Goal: Task Accomplishment & Management: Manage account settings

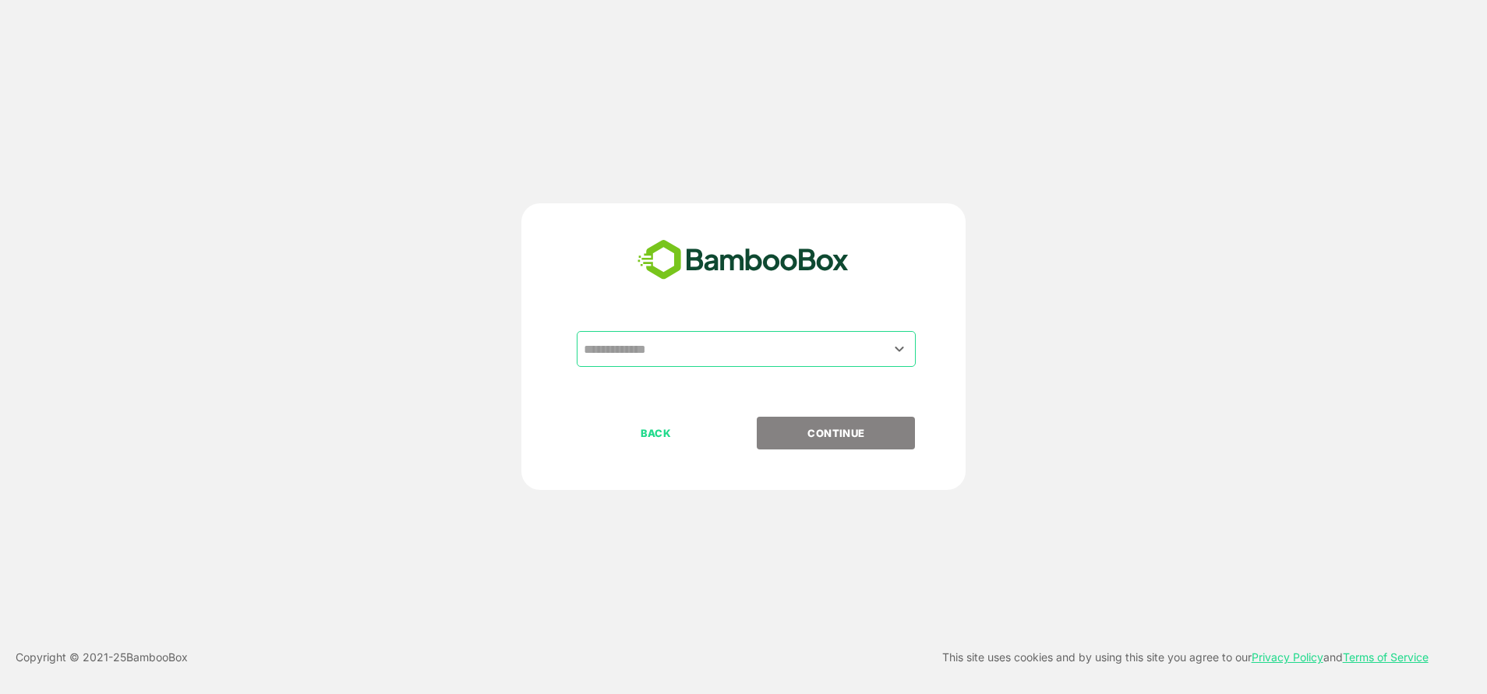
click at [721, 360] on input "text" at bounding box center [746, 349] width 333 height 30
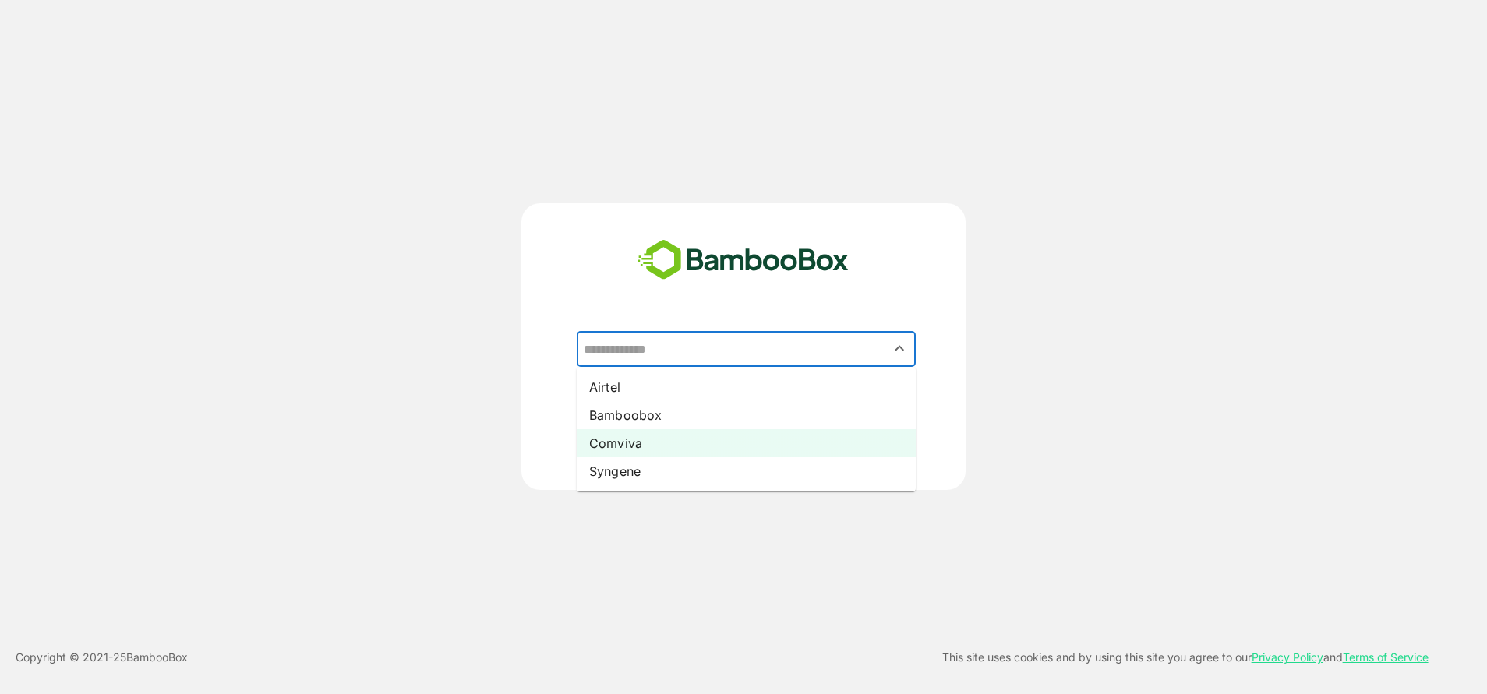
click at [631, 452] on li "Comviva" at bounding box center [746, 443] width 339 height 28
type input "*******"
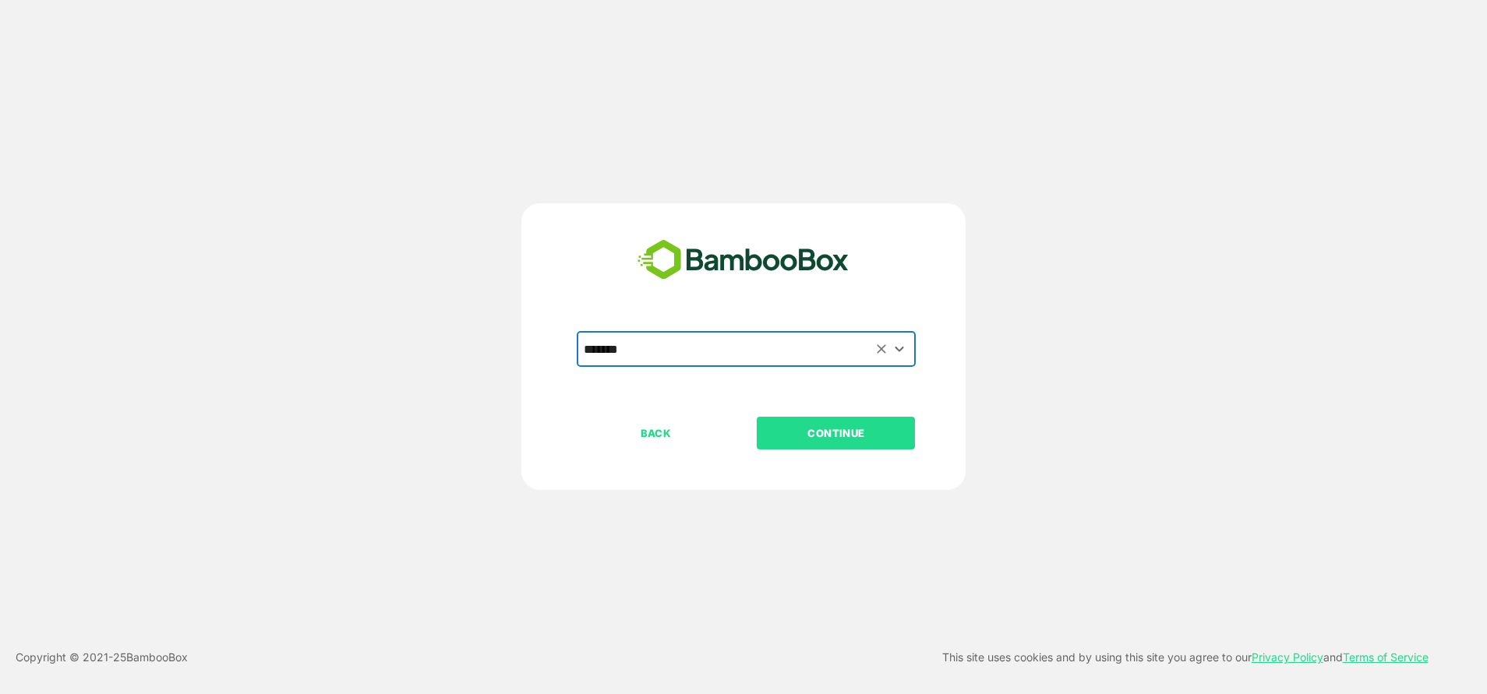
click at [840, 440] on p "CONTINUE" at bounding box center [836, 433] width 156 height 17
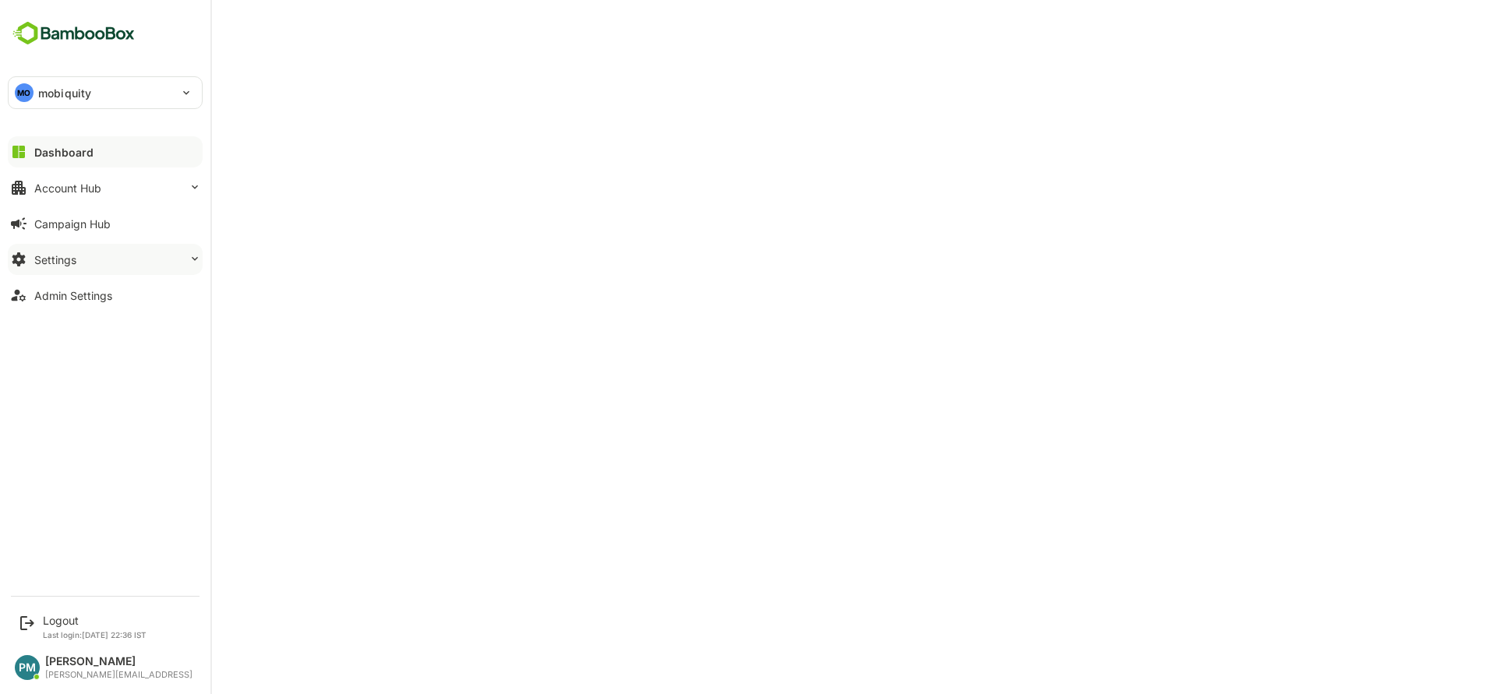
click at [82, 263] on button "Settings" at bounding box center [105, 259] width 195 height 31
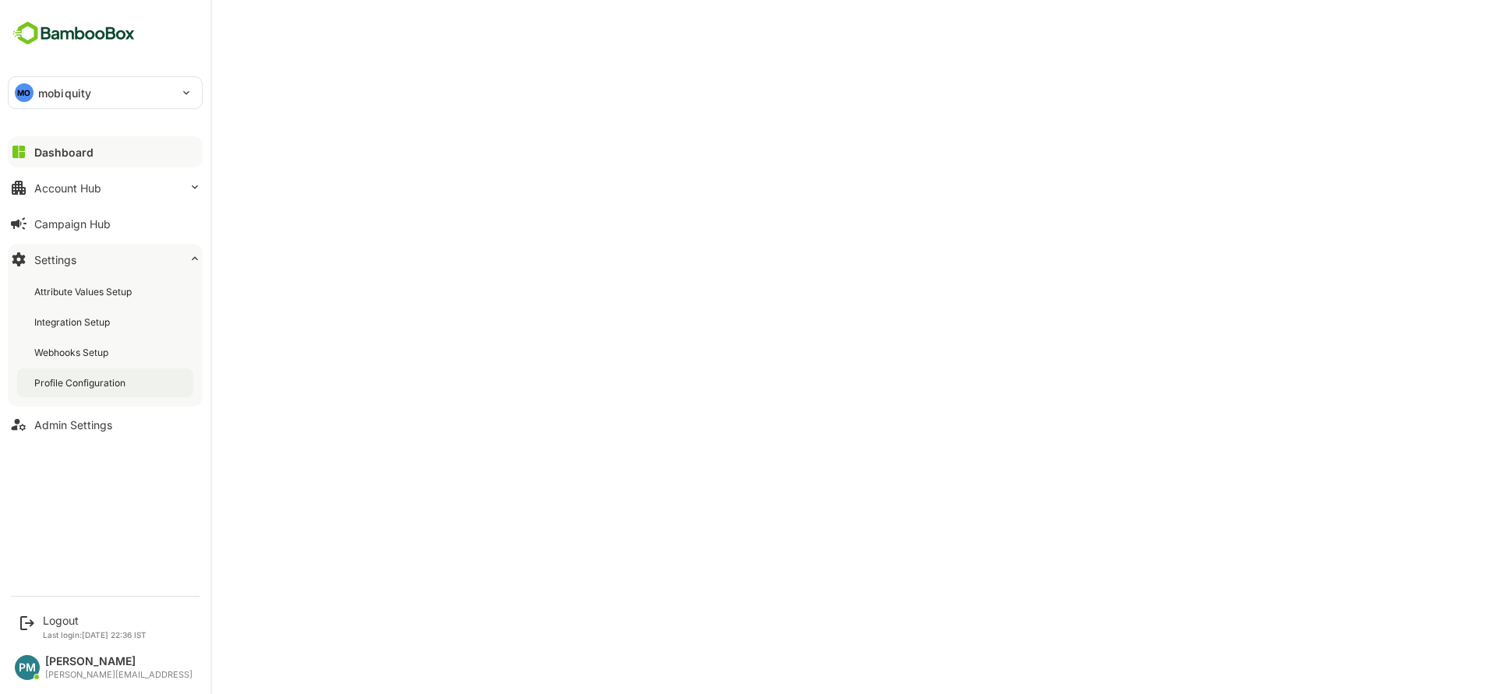
click at [104, 389] on div "Profile Configuration" at bounding box center [81, 382] width 94 height 13
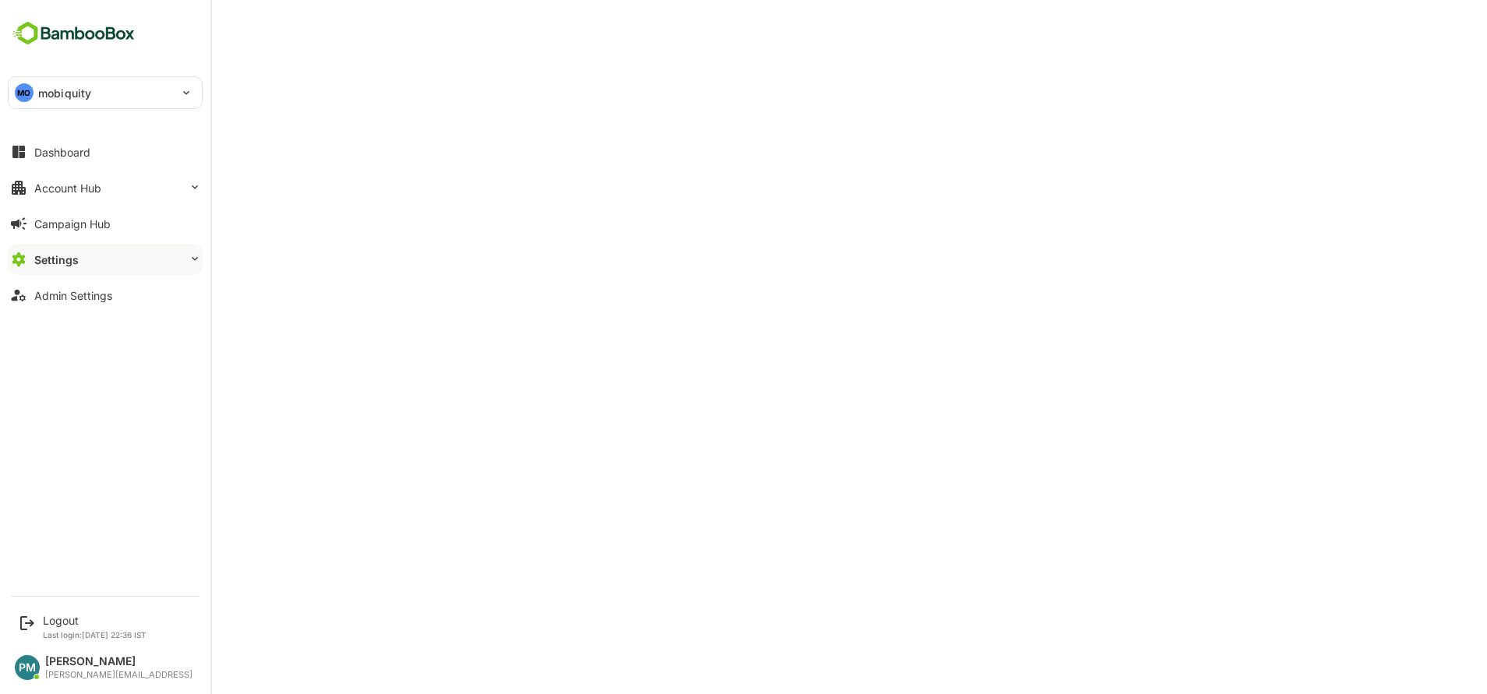
click at [30, 95] on div "MO" at bounding box center [24, 92] width 19 height 19
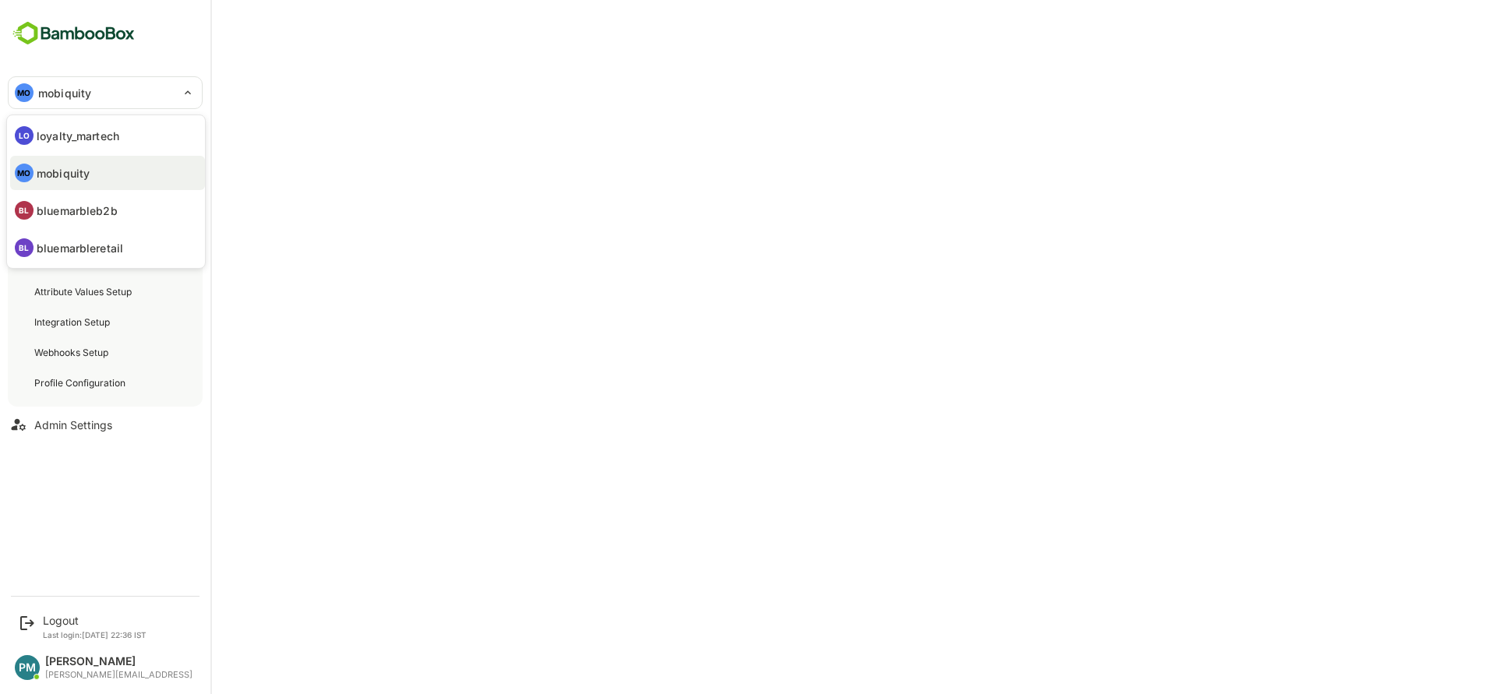
click at [76, 625] on div at bounding box center [743, 347] width 1487 height 694
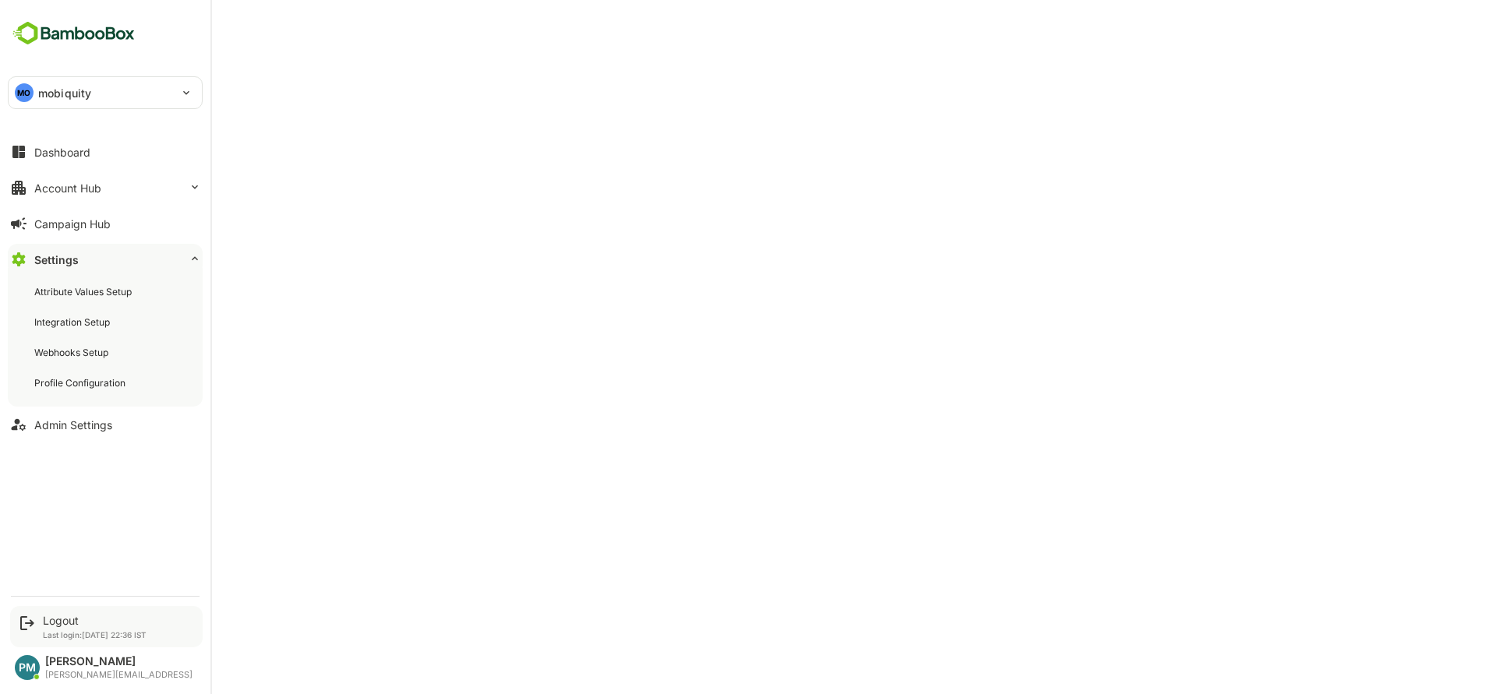
click at [42, 612] on div "Logout Last login: [DATE] 22:36 IST" at bounding box center [106, 626] width 192 height 41
click at [55, 619] on div "Logout" at bounding box center [95, 620] width 104 height 13
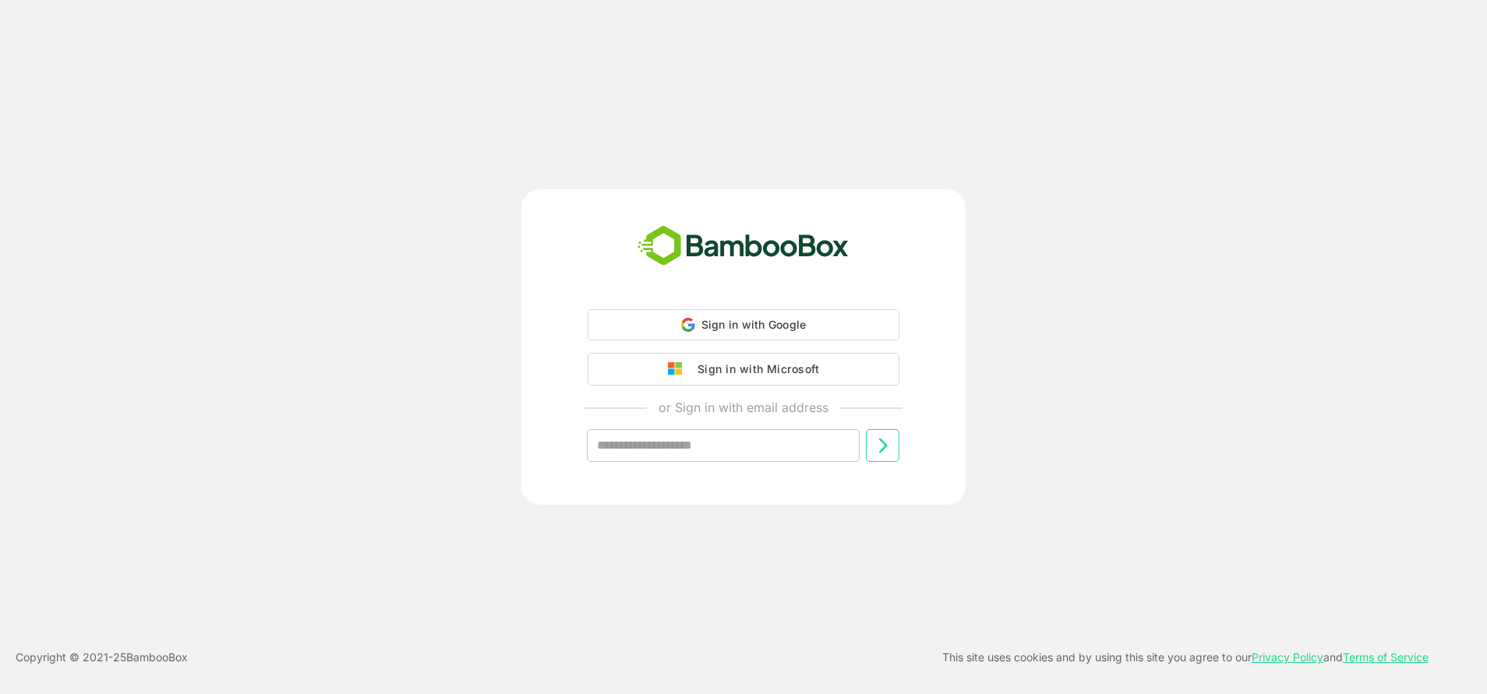
click at [850, 304] on div "Sign in with Google Sign in with Google. Opens in new tab Sign in with Microsof…" at bounding box center [743, 347] width 444 height 316
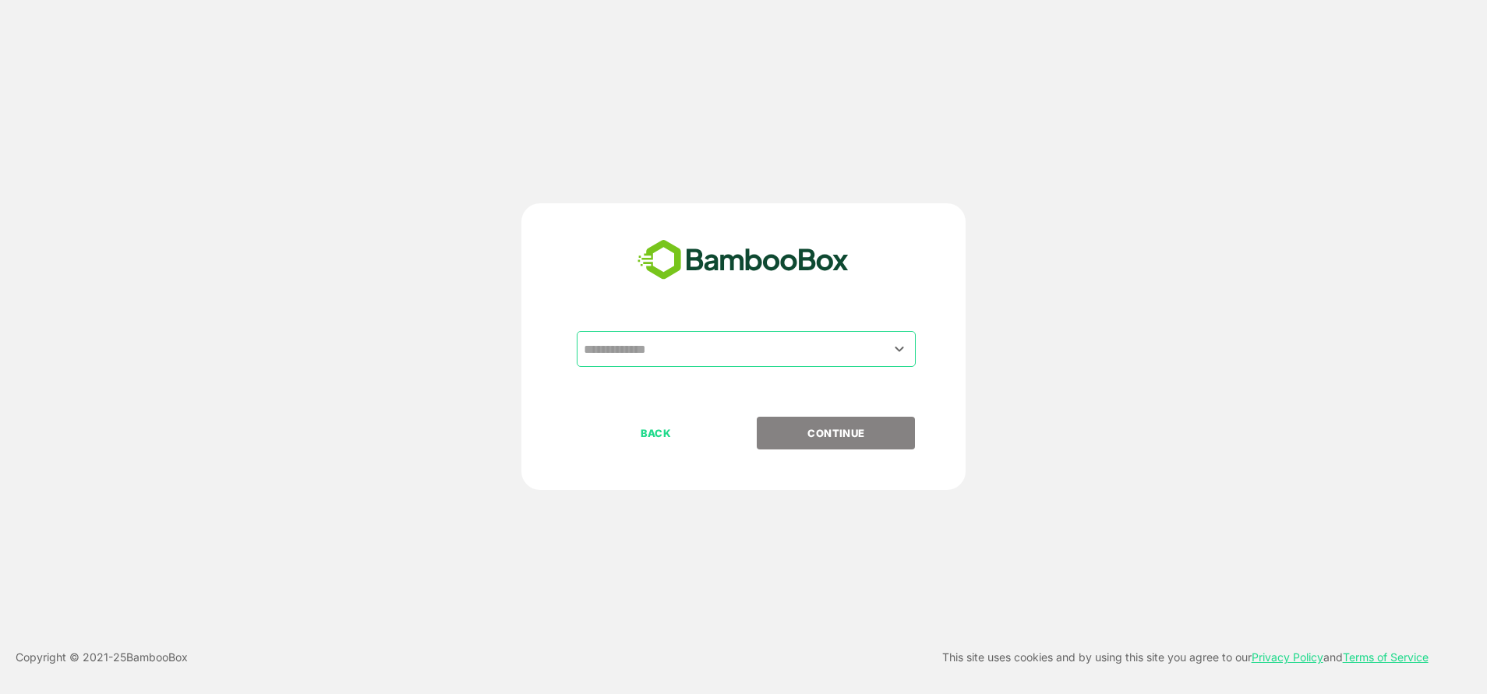
click at [700, 359] on input "text" at bounding box center [746, 349] width 333 height 30
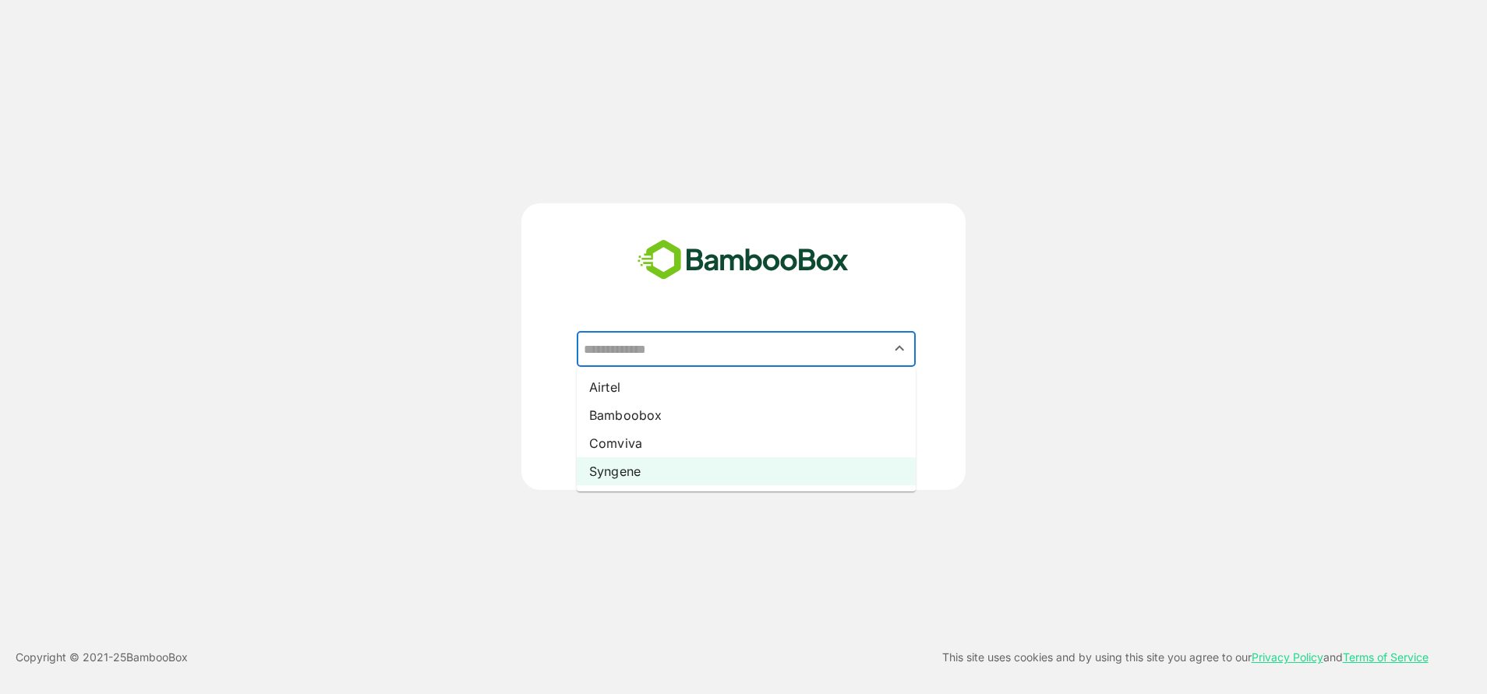
click at [624, 475] on li "Syngene" at bounding box center [746, 471] width 339 height 28
type input "*******"
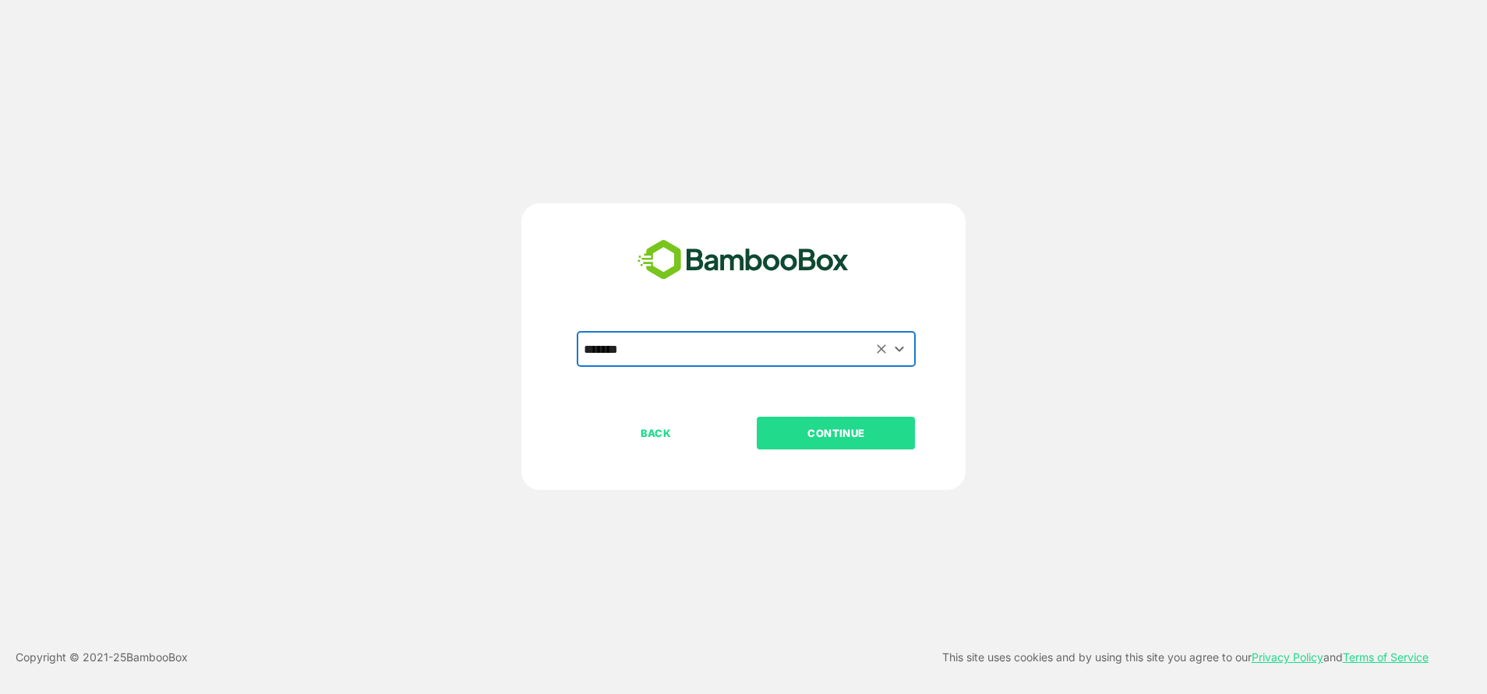
click at [789, 443] on button "CONTINUE" at bounding box center [836, 433] width 158 height 33
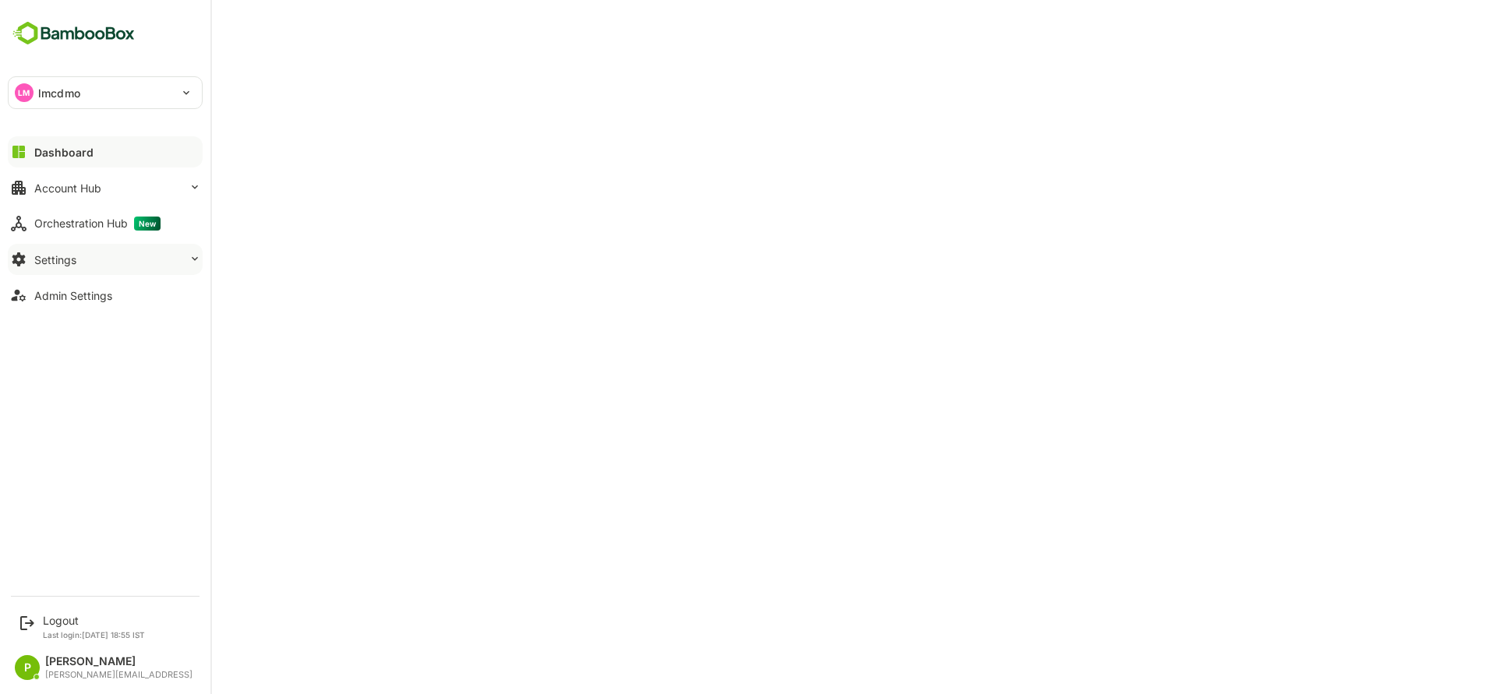
click at [103, 255] on button "Settings" at bounding box center [105, 259] width 195 height 31
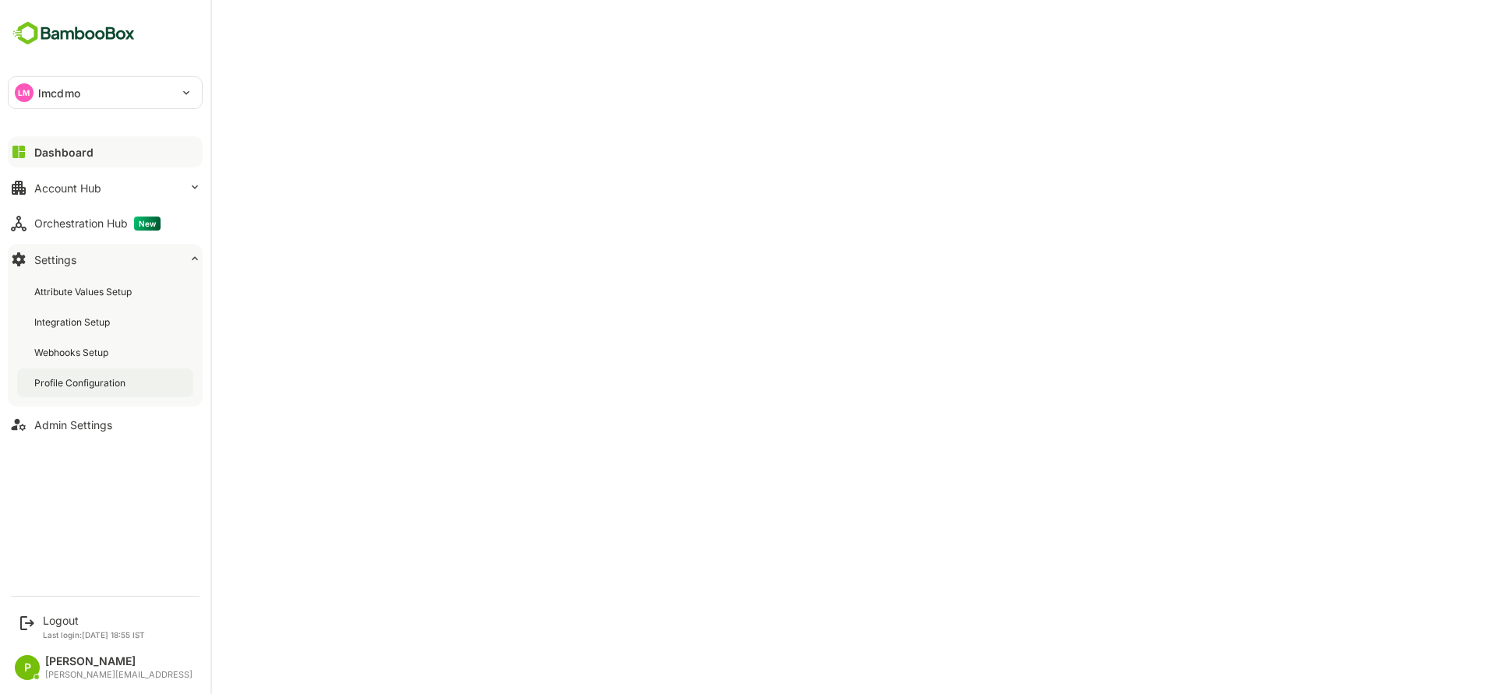
click at [116, 392] on div "Profile Configuration" at bounding box center [105, 383] width 176 height 29
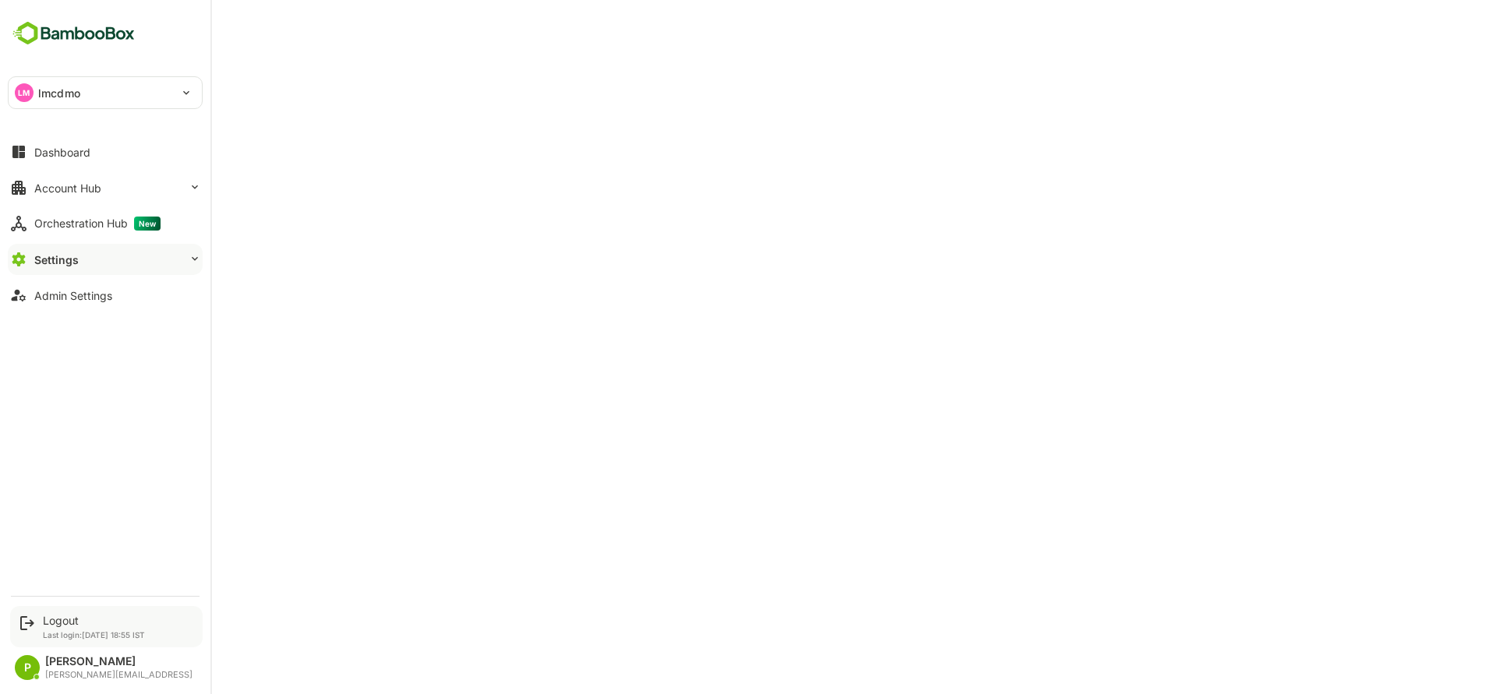
click at [79, 626] on div "Logout" at bounding box center [94, 620] width 102 height 13
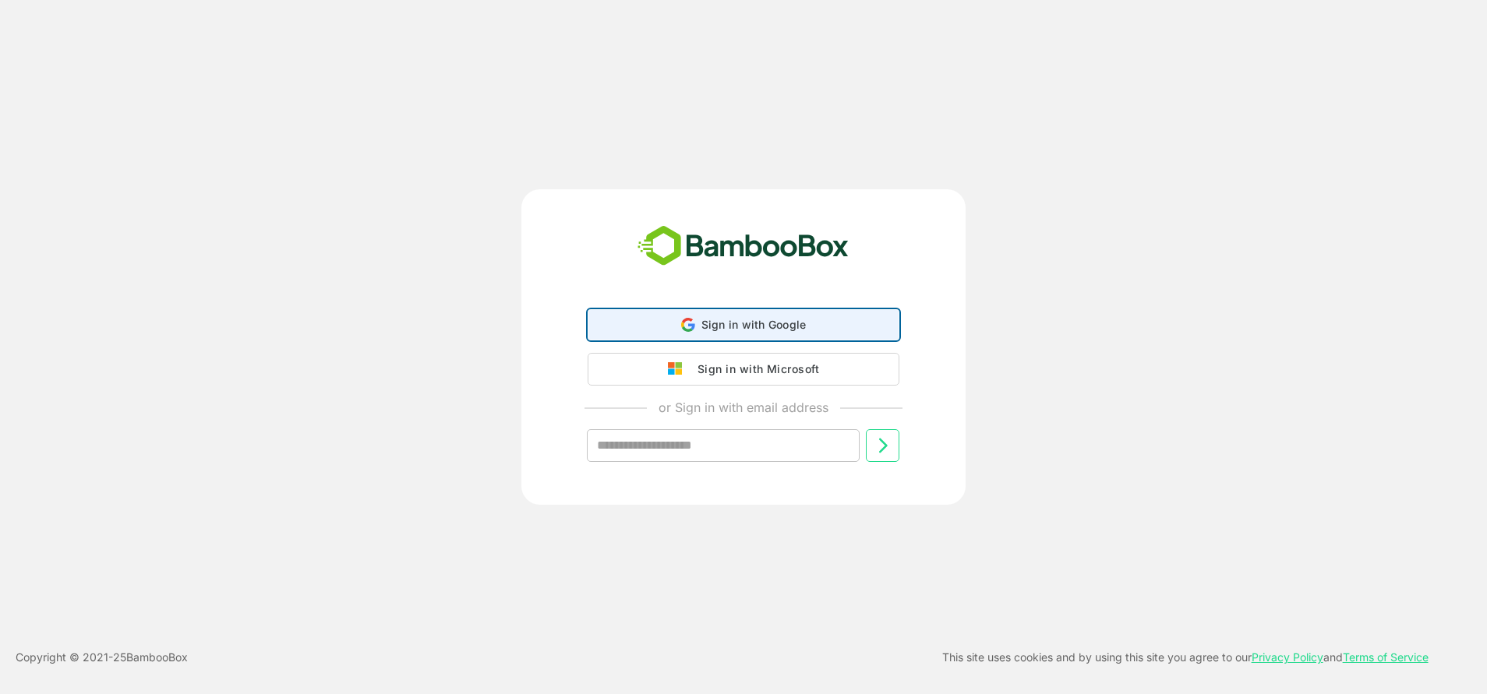
click at [753, 316] on div "Sign in with Google Sign in with Google. Opens in new tab" at bounding box center [743, 325] width 291 height 30
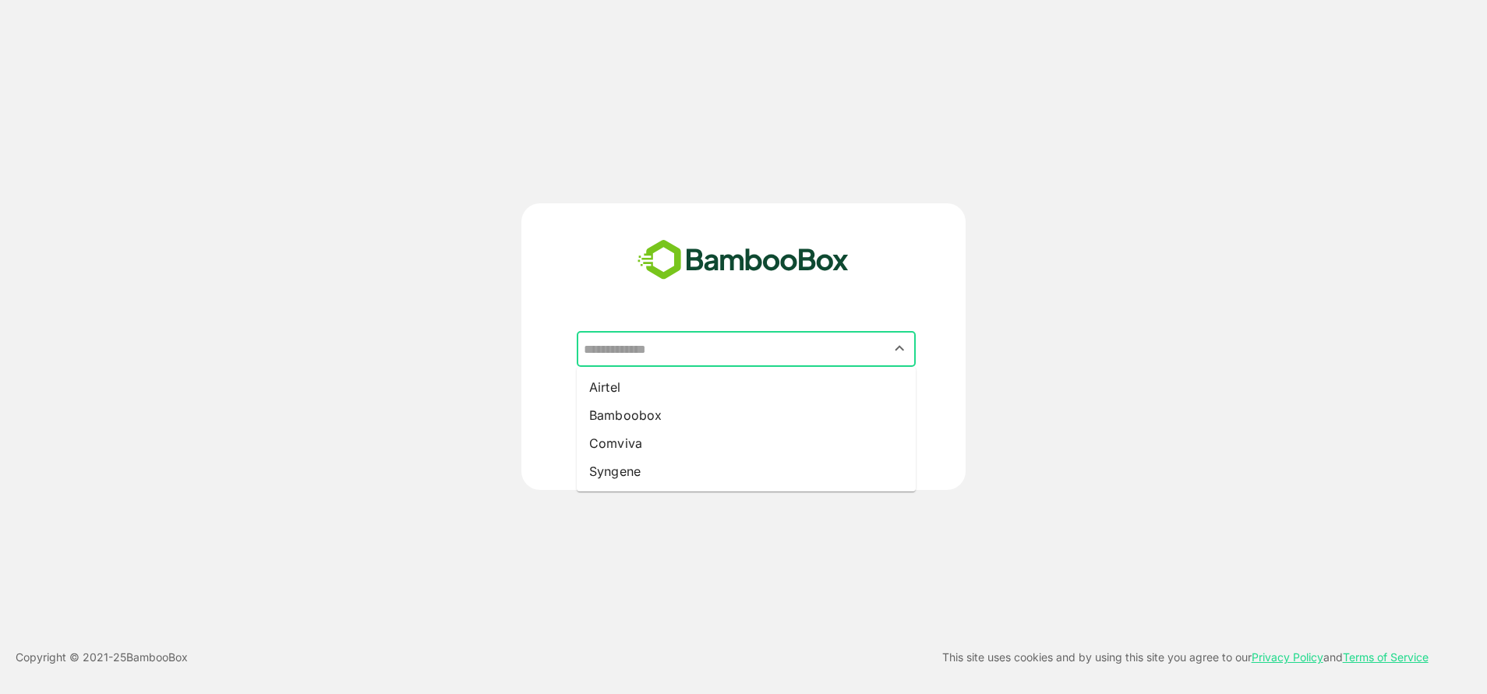
click at [699, 342] on input "text" at bounding box center [746, 349] width 333 height 30
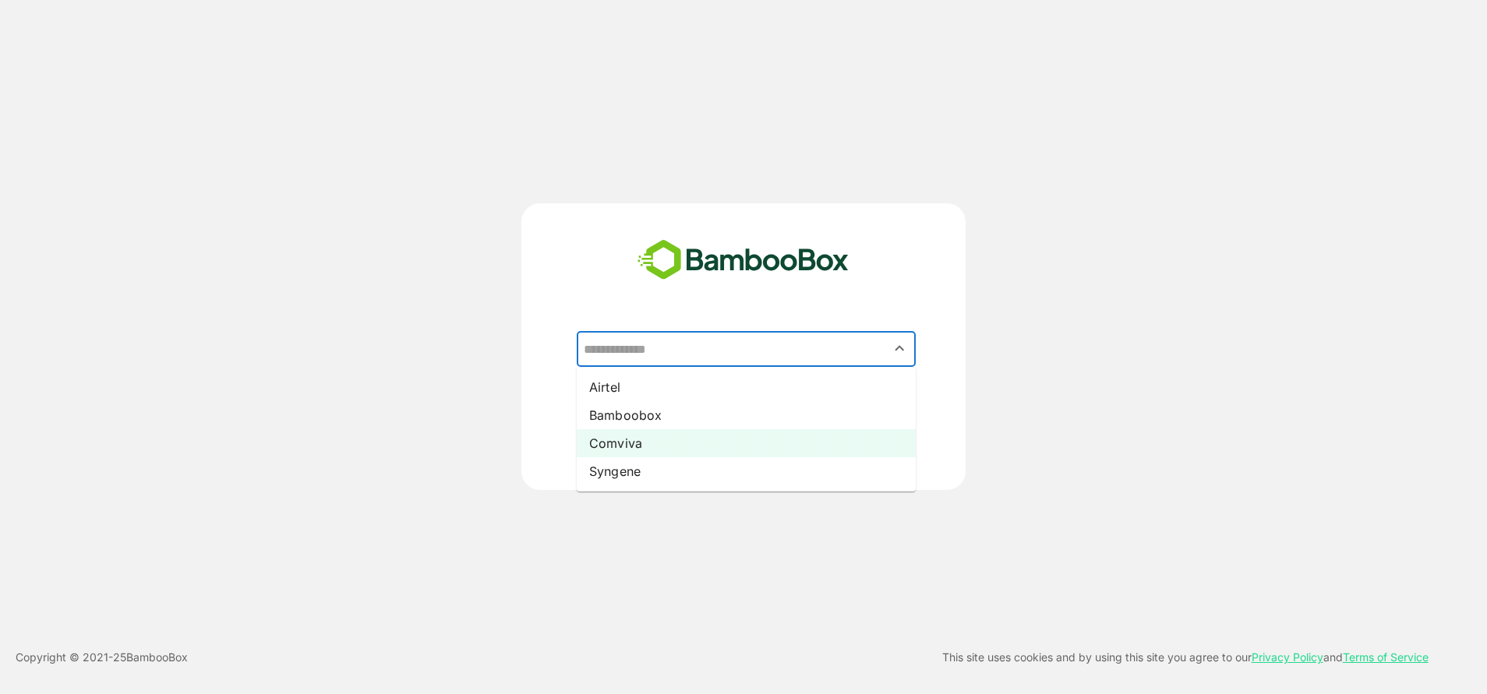
drag, startPoint x: 665, startPoint y: 468, endPoint x: 645, endPoint y: 445, distance: 30.9
click at [645, 445] on ul "Airtel Bamboobox Comviva Syngene" at bounding box center [746, 429] width 339 height 125
click at [645, 445] on li "Comviva" at bounding box center [746, 443] width 339 height 28
type input "*******"
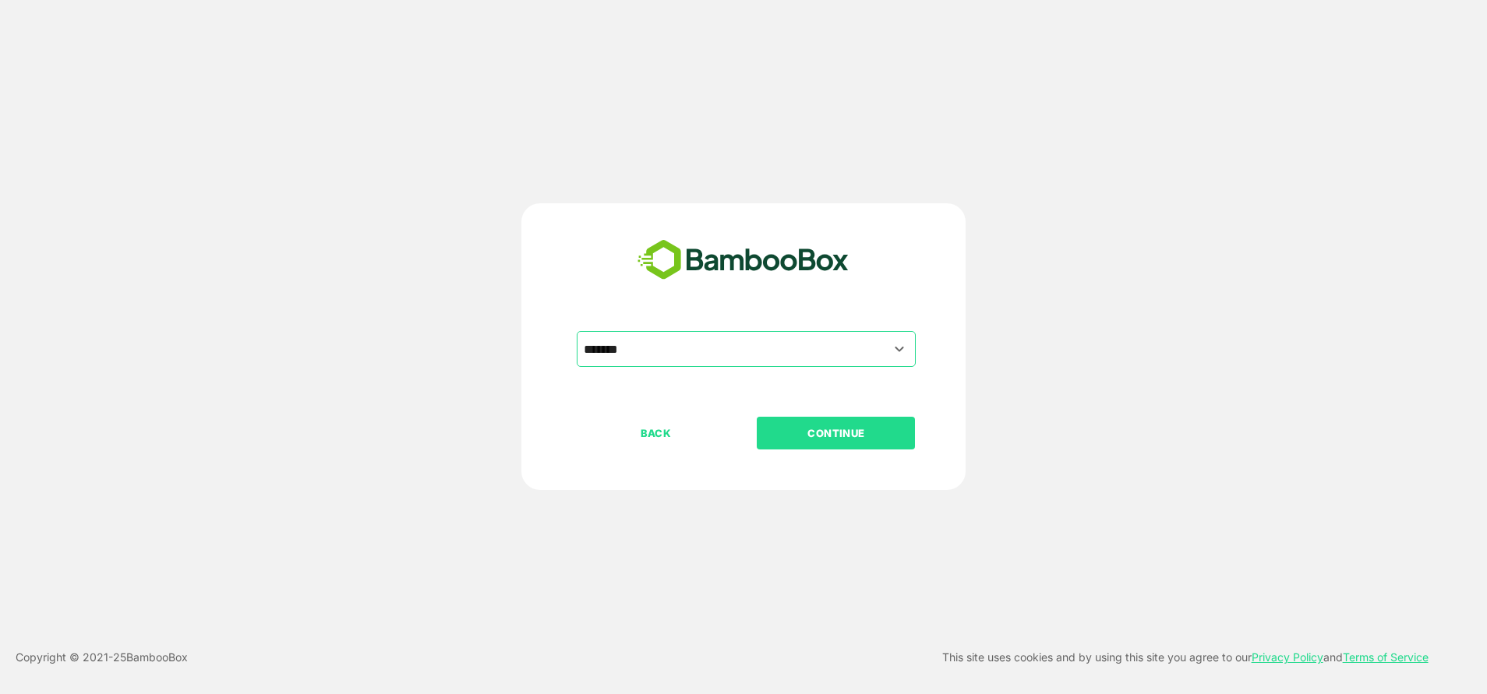
click at [810, 443] on button "CONTINUE" at bounding box center [836, 433] width 158 height 33
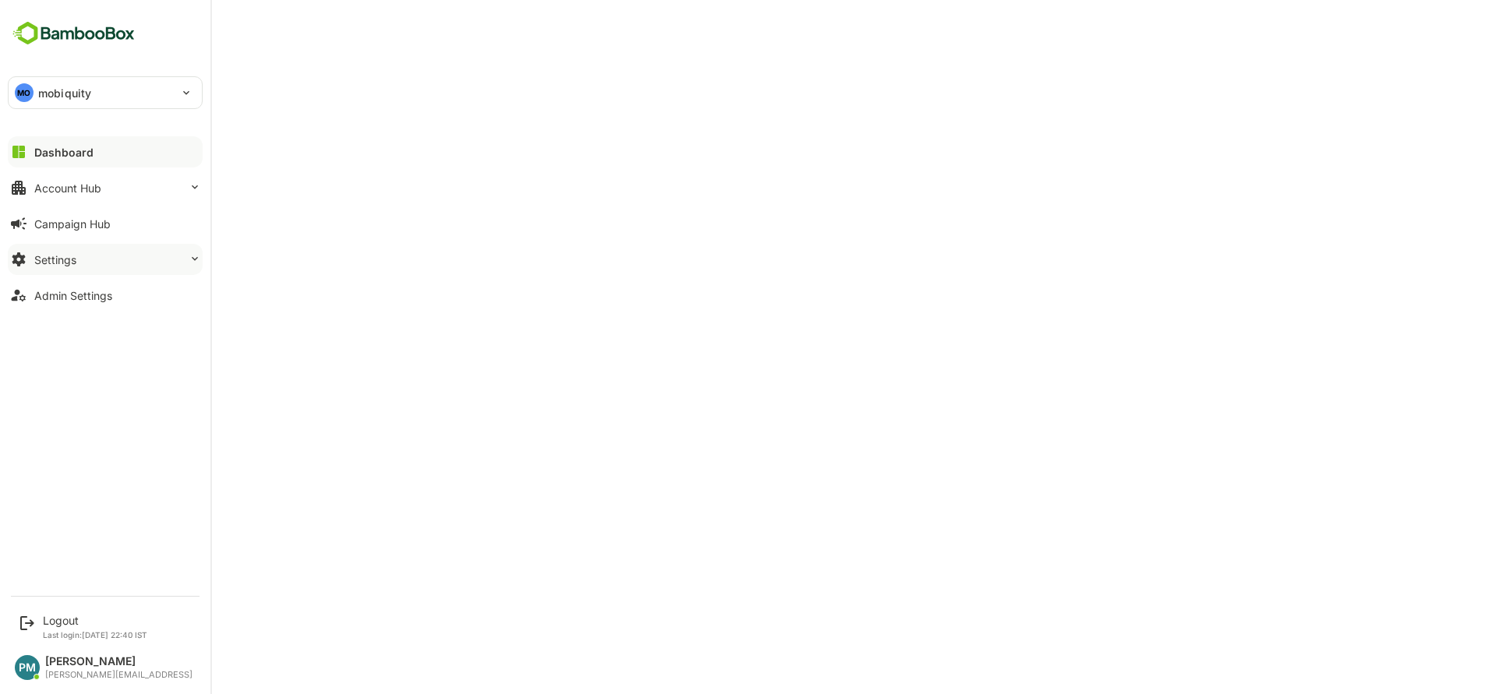
click at [94, 260] on button "Settings" at bounding box center [105, 259] width 195 height 31
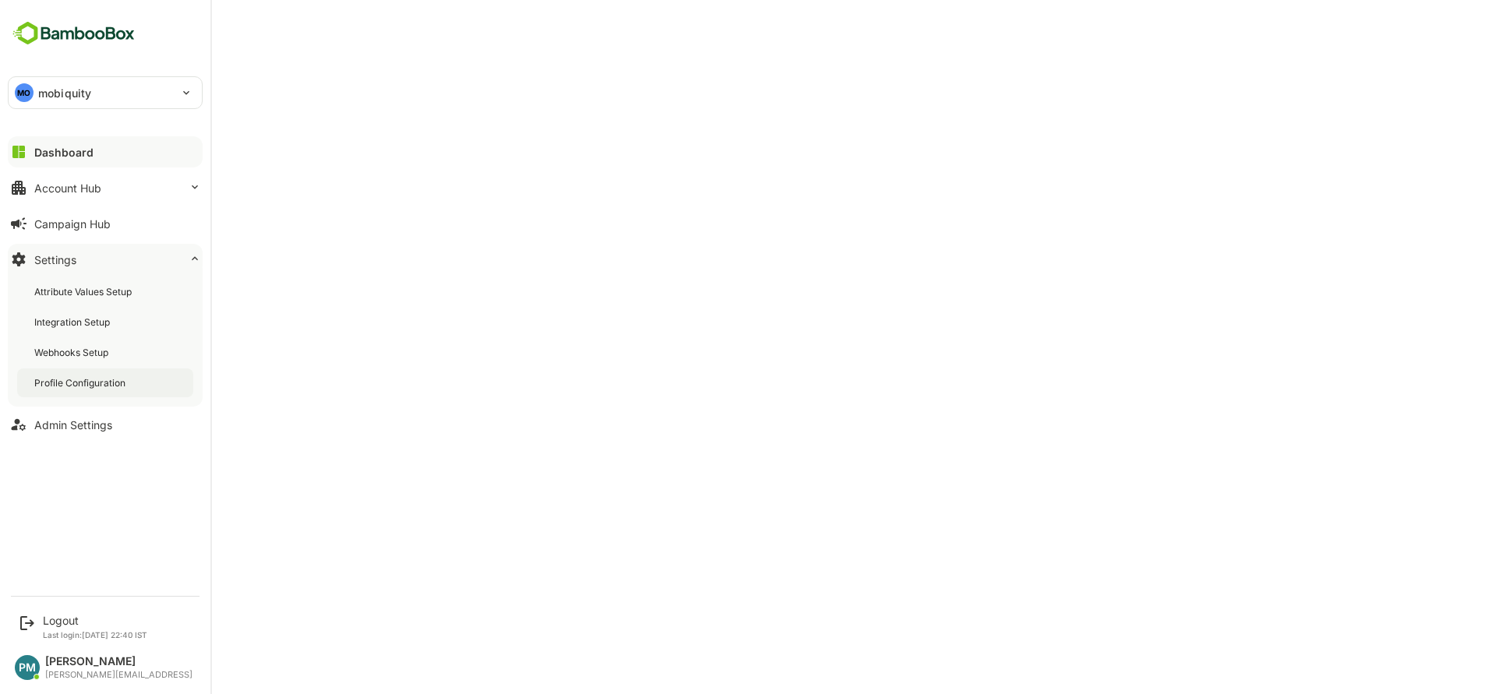
click at [104, 388] on div "Profile Configuration" at bounding box center [81, 382] width 94 height 13
click at [78, 188] on div "Account Hub" at bounding box center [67, 188] width 67 height 13
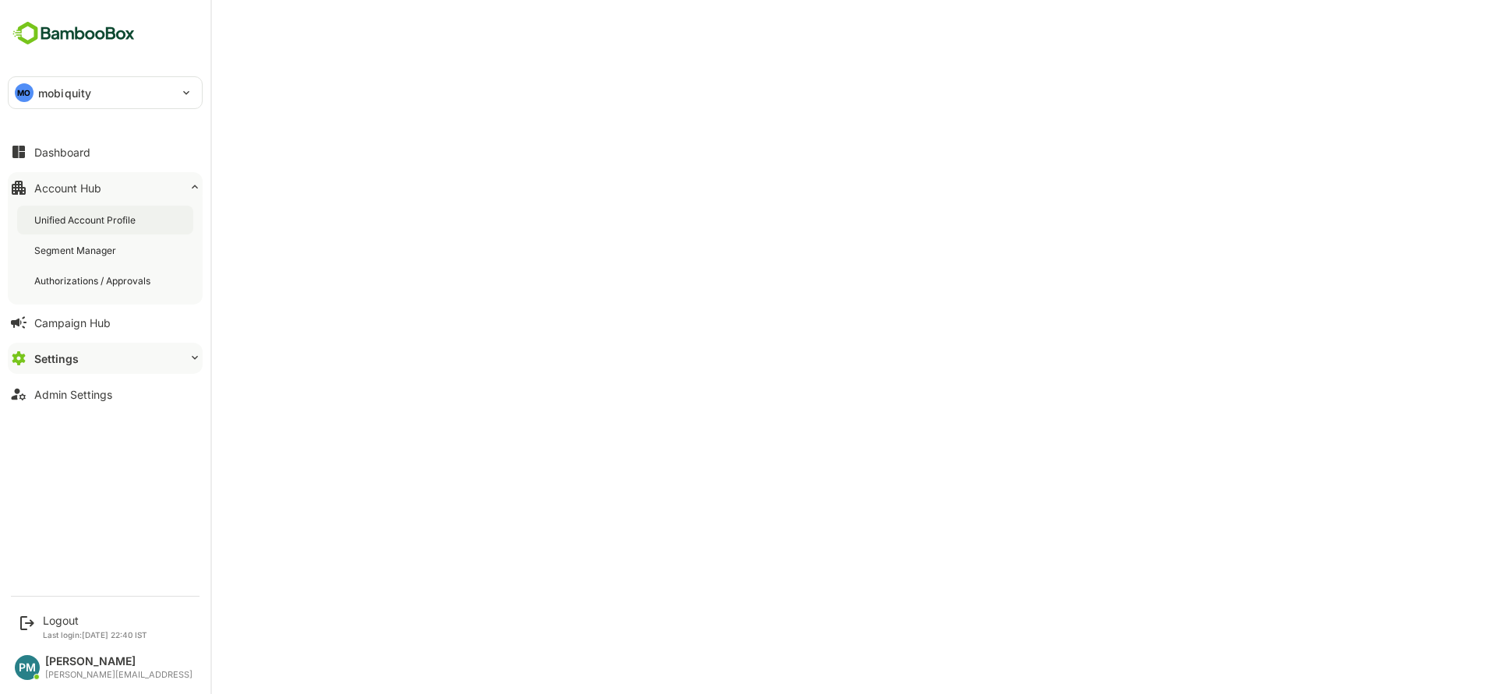
click at [113, 219] on div "Unified Account Profile" at bounding box center [86, 219] width 104 height 13
